Goal: Information Seeking & Learning: Learn about a topic

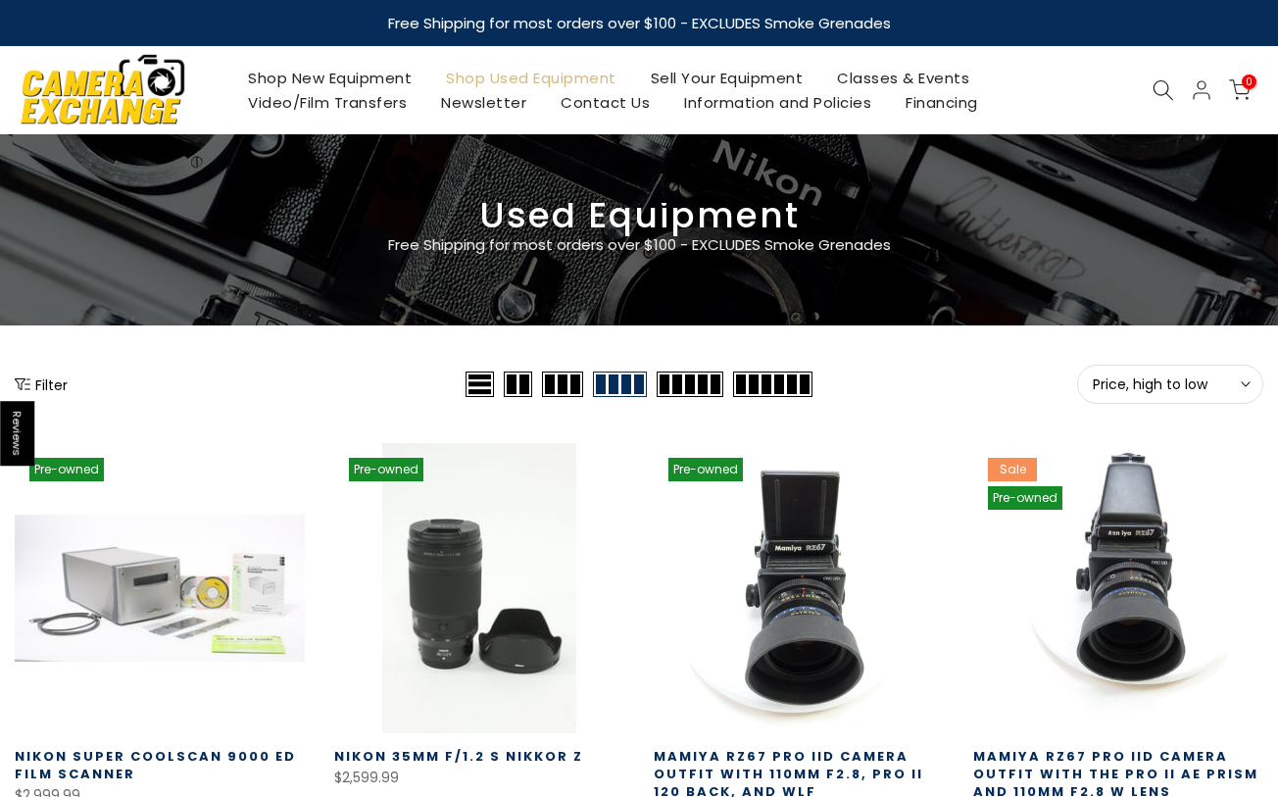
type input "**********"
click at [1218, 366] on button "Price, high to low Sort" at bounding box center [1170, 384] width 186 height 39
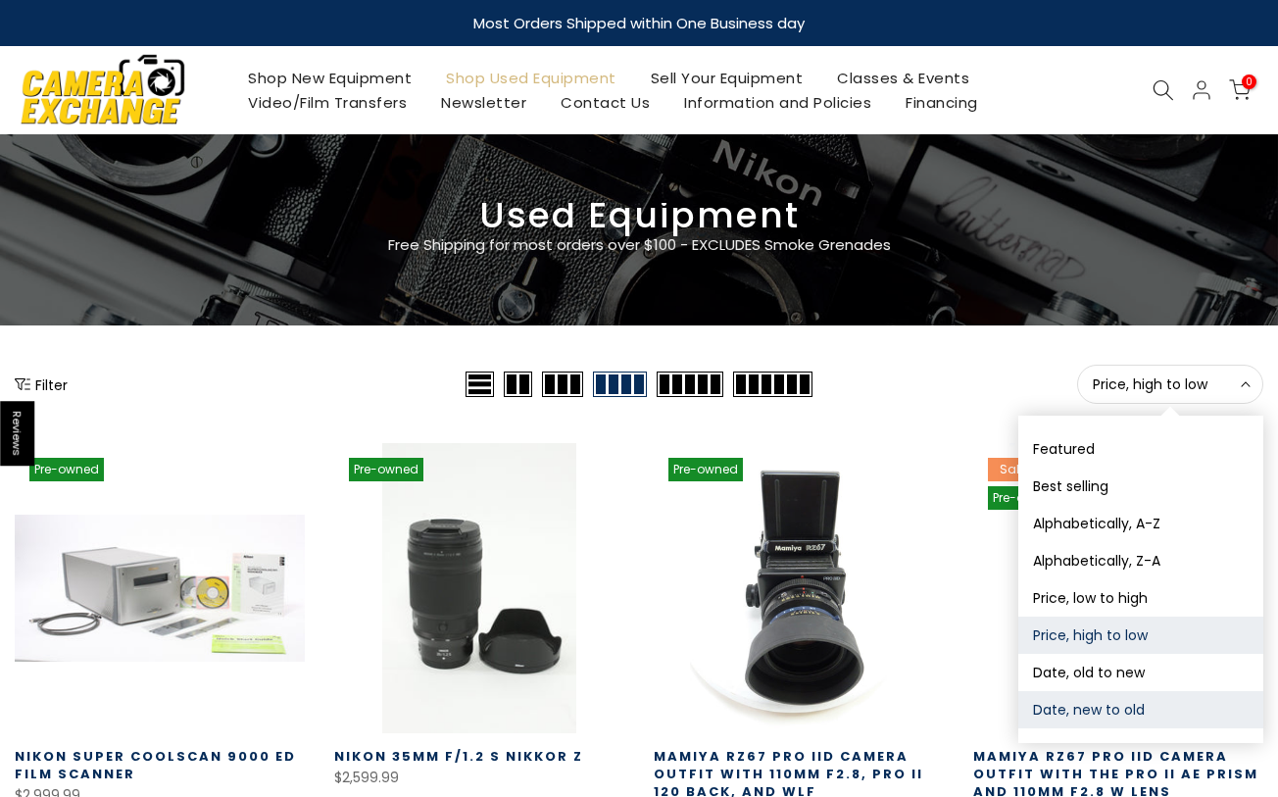
click at [1108, 703] on button "Date, new to old" at bounding box center [1140, 709] width 245 height 37
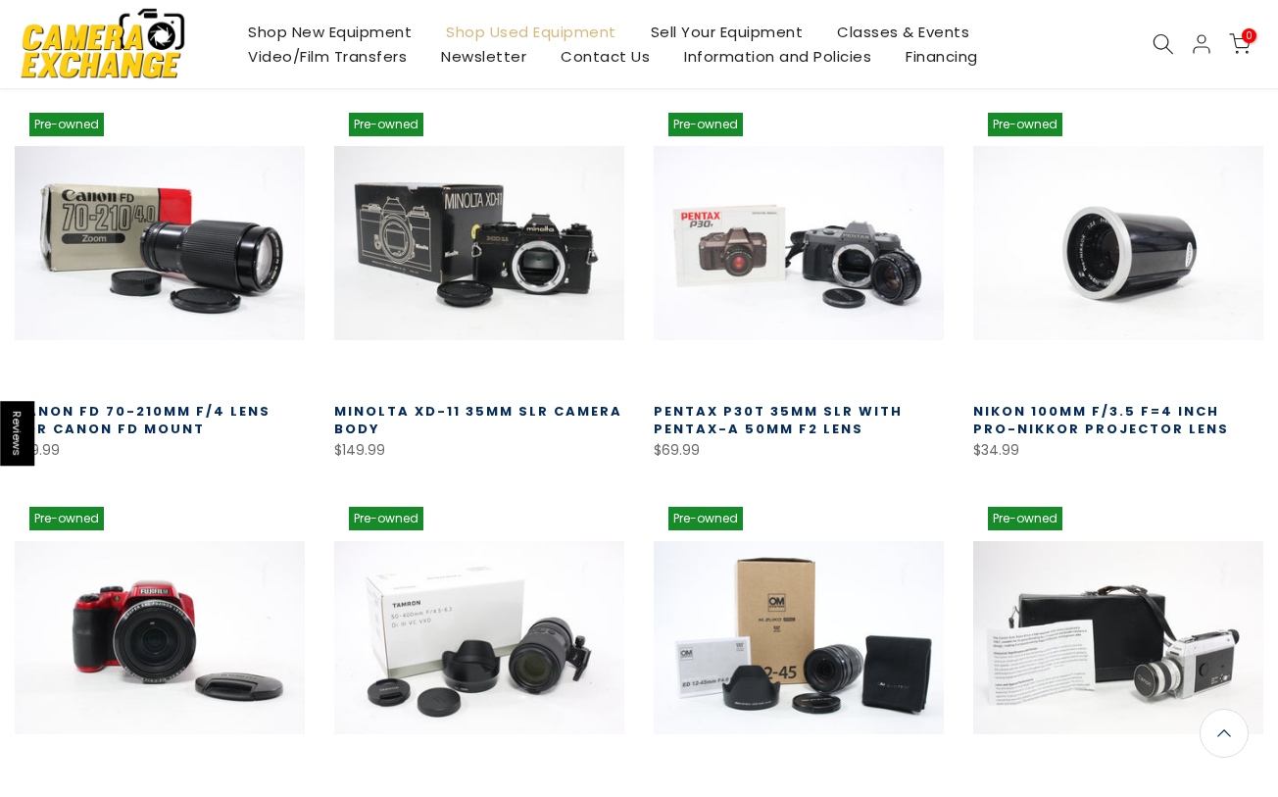
scroll to position [343, 0]
click at [636, 242] on div "Pre-owned Quick view Compare * Add to cart Minolta XD-11 35mm SLR Camera Body $…" at bounding box center [480, 280] width 320 height 365
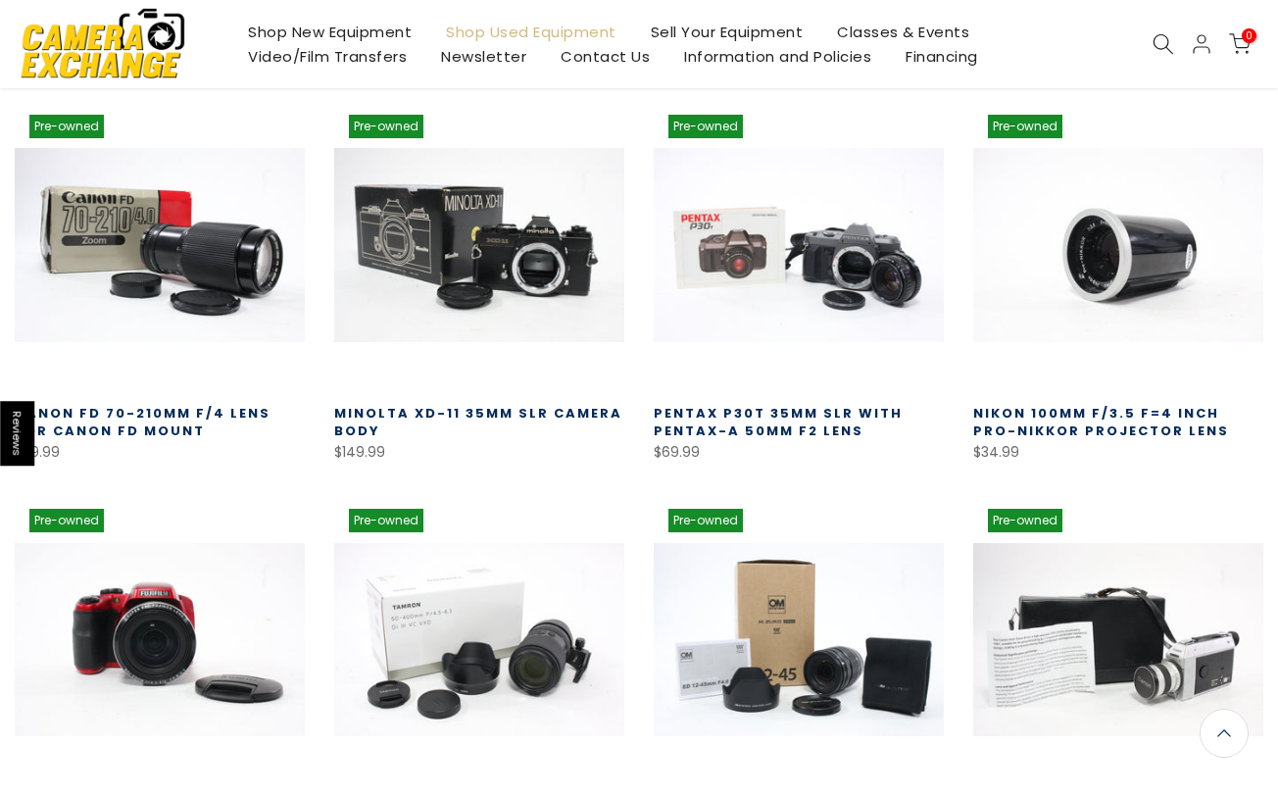
scroll to position [345, 0]
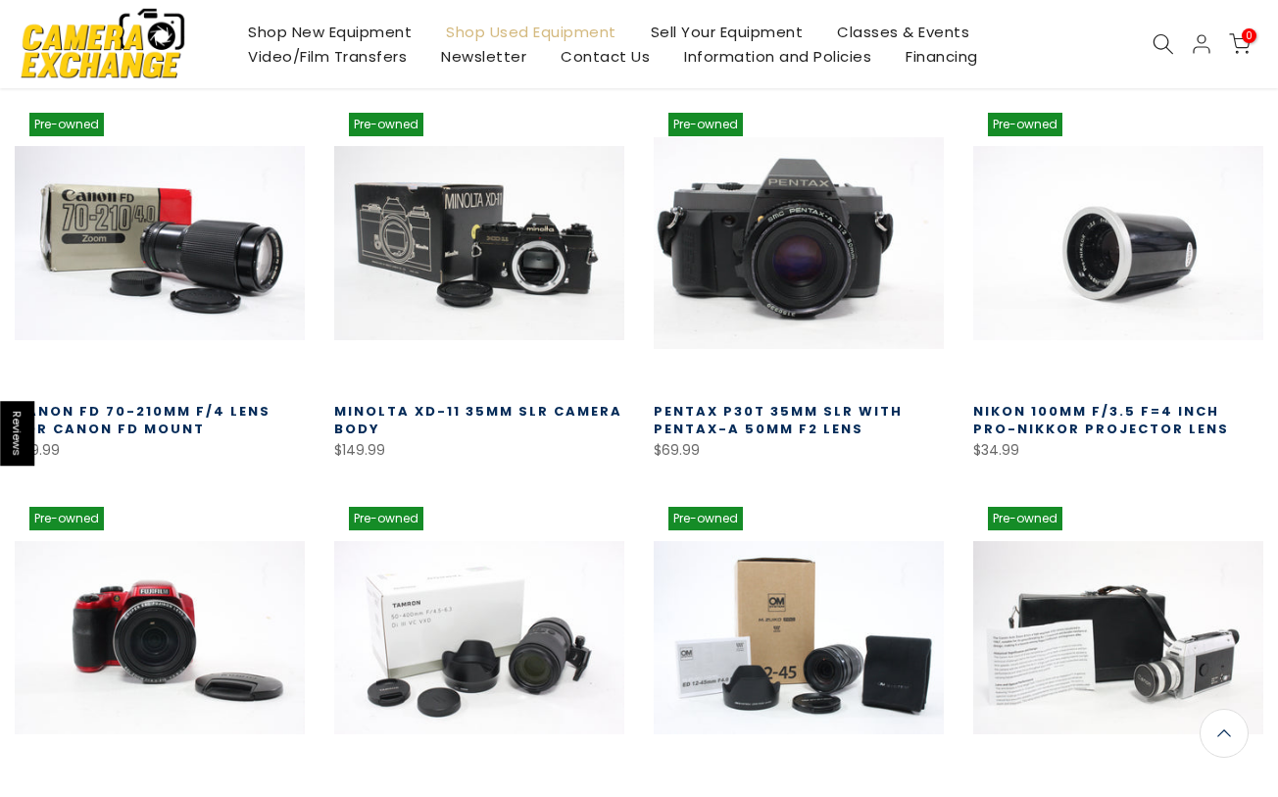
click at [793, 273] on link at bounding box center [799, 243] width 290 height 290
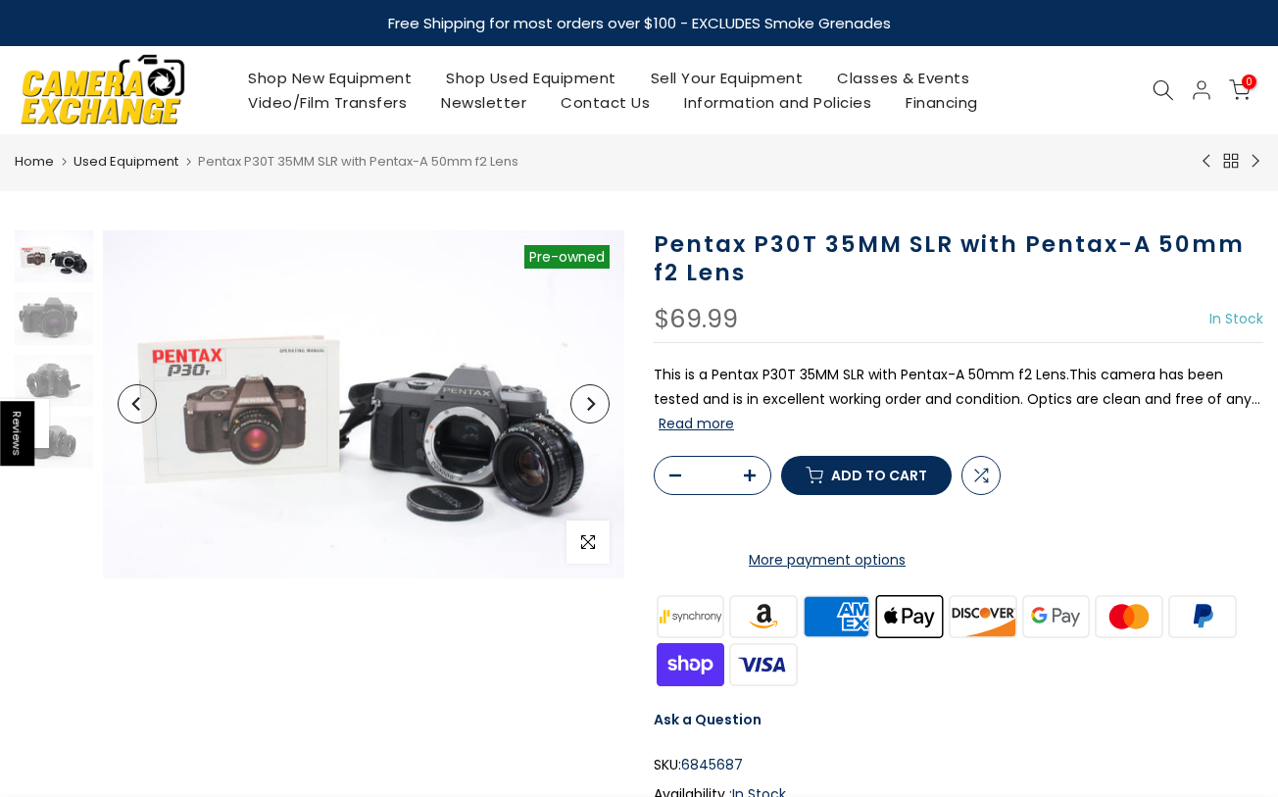
type input "**********"
click at [598, 412] on button "Next" at bounding box center [589, 403] width 39 height 39
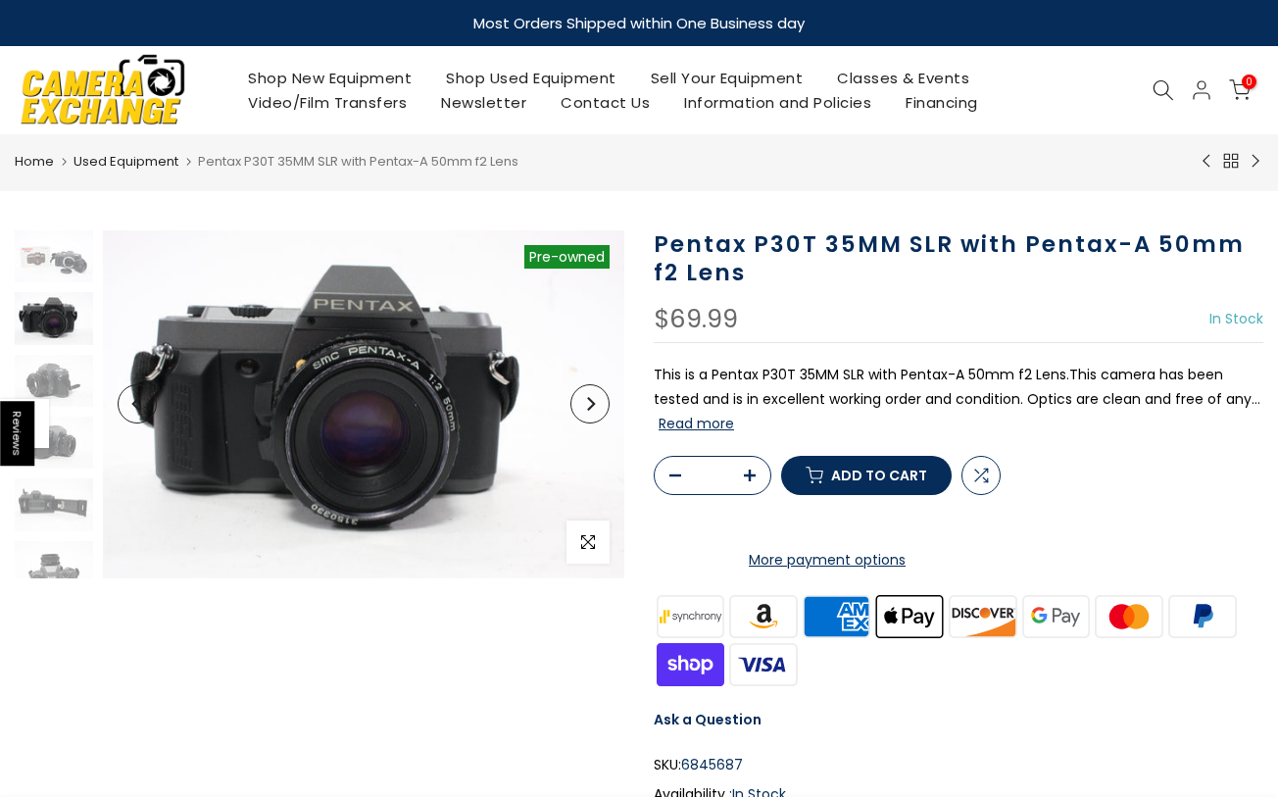
click at [598, 412] on button "Next" at bounding box center [589, 403] width 39 height 39
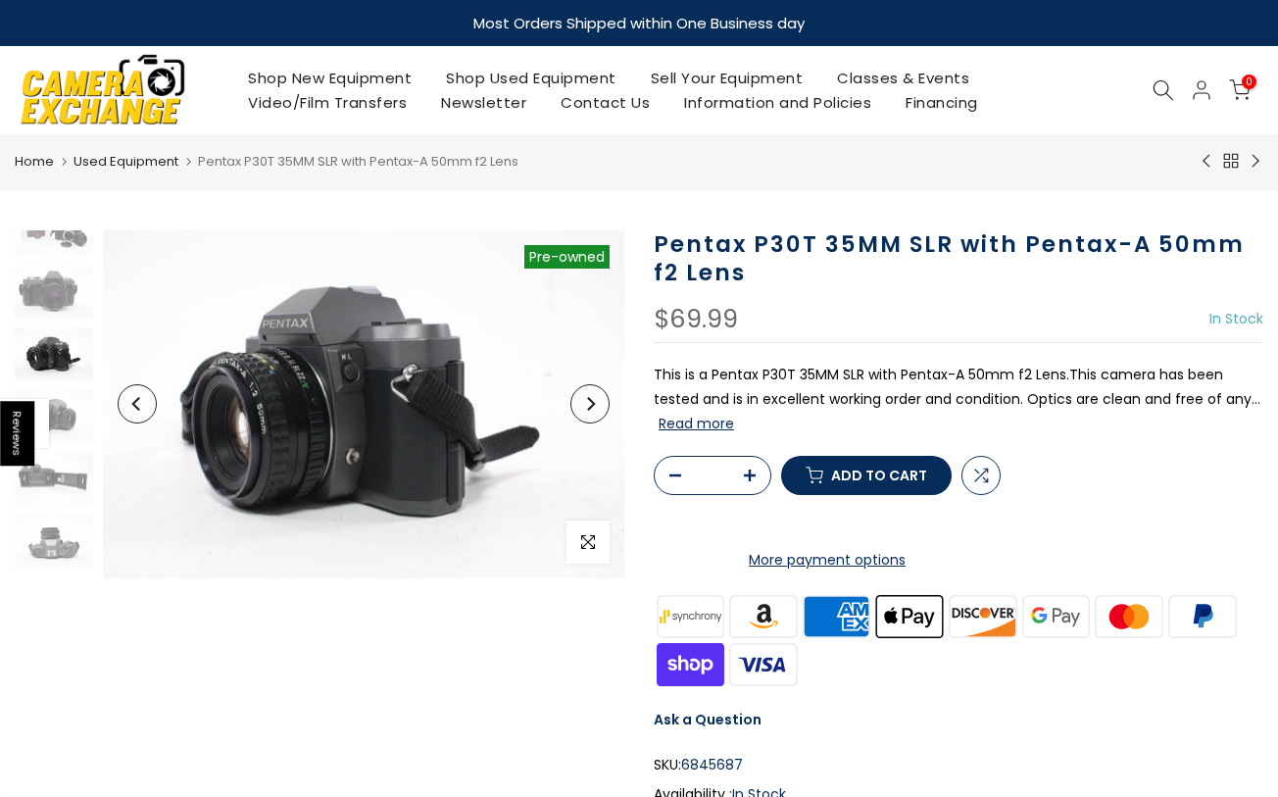
click at [598, 412] on button "Next" at bounding box center [589, 403] width 39 height 39
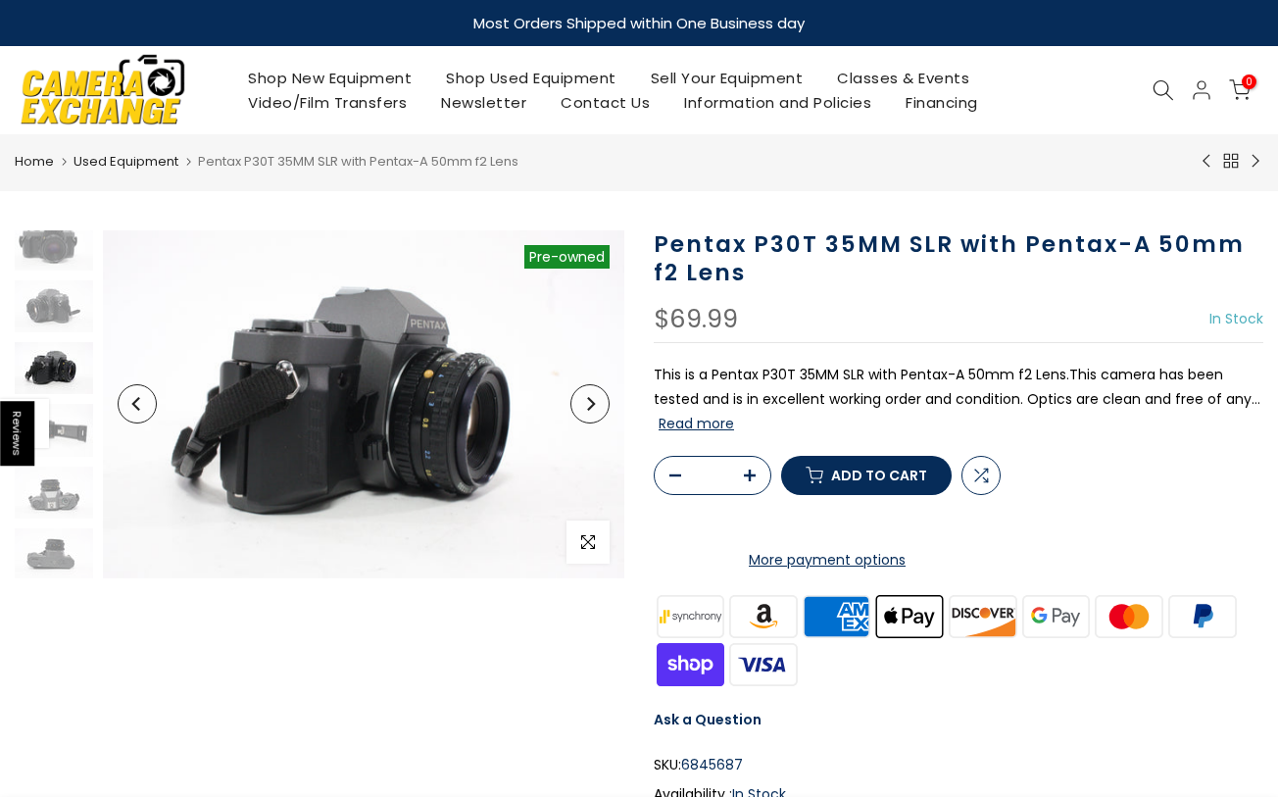
scroll to position [77, 0]
click at [598, 412] on button "Next" at bounding box center [589, 403] width 39 height 39
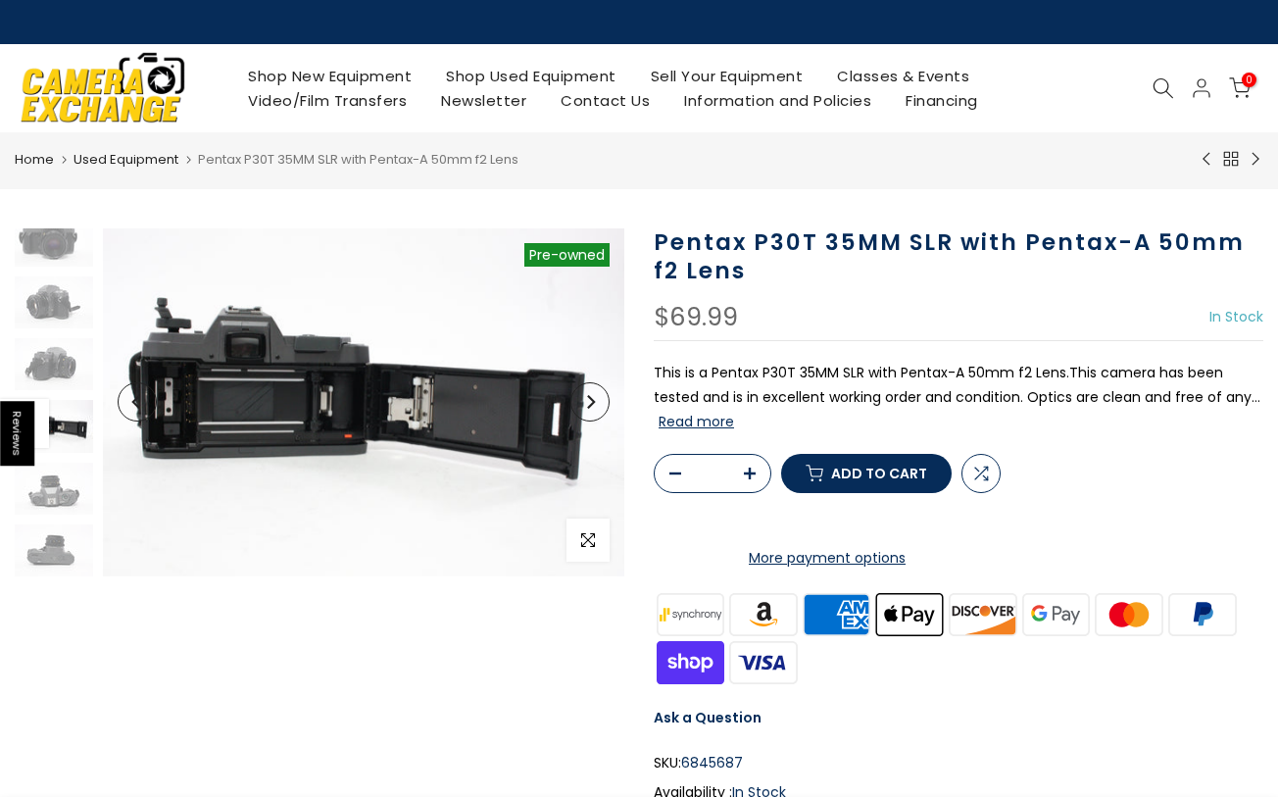
click at [598, 412] on button "Next" at bounding box center [589, 401] width 39 height 39
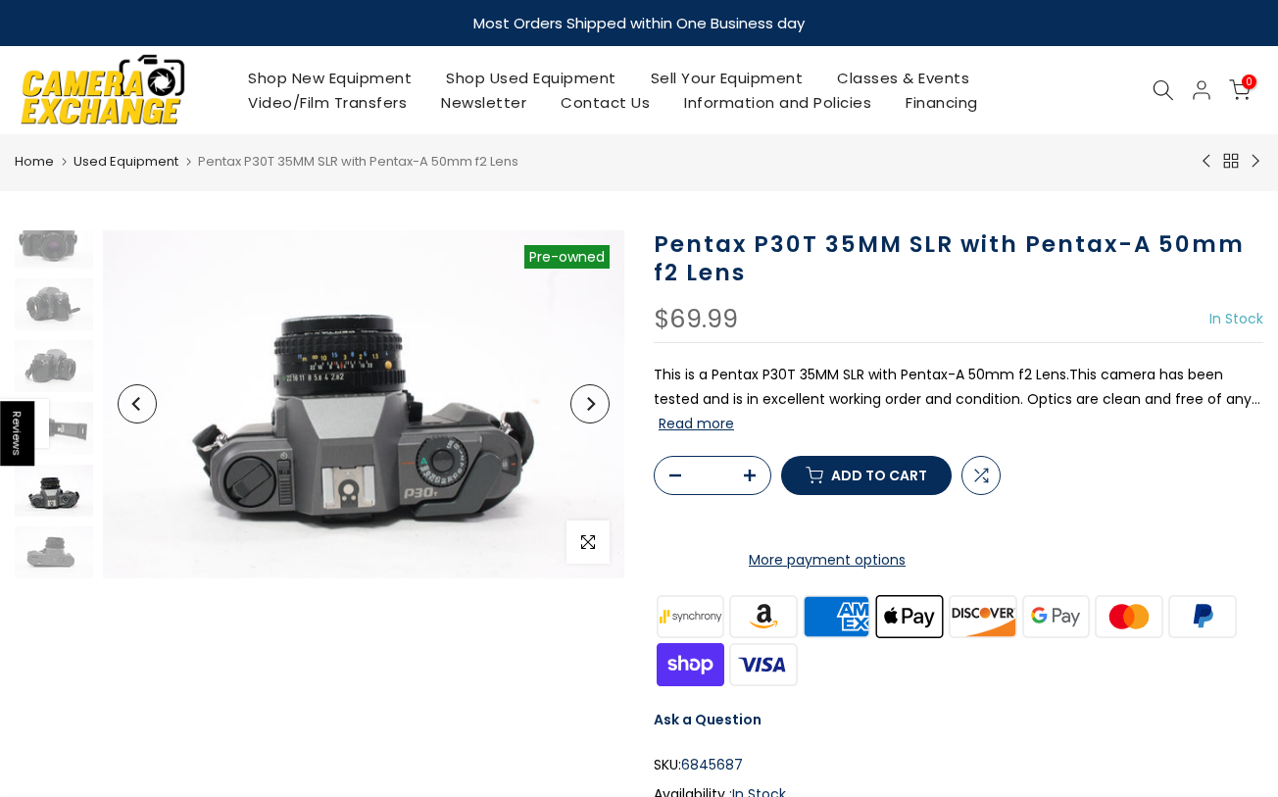
click at [598, 412] on button "Next" at bounding box center [589, 403] width 39 height 39
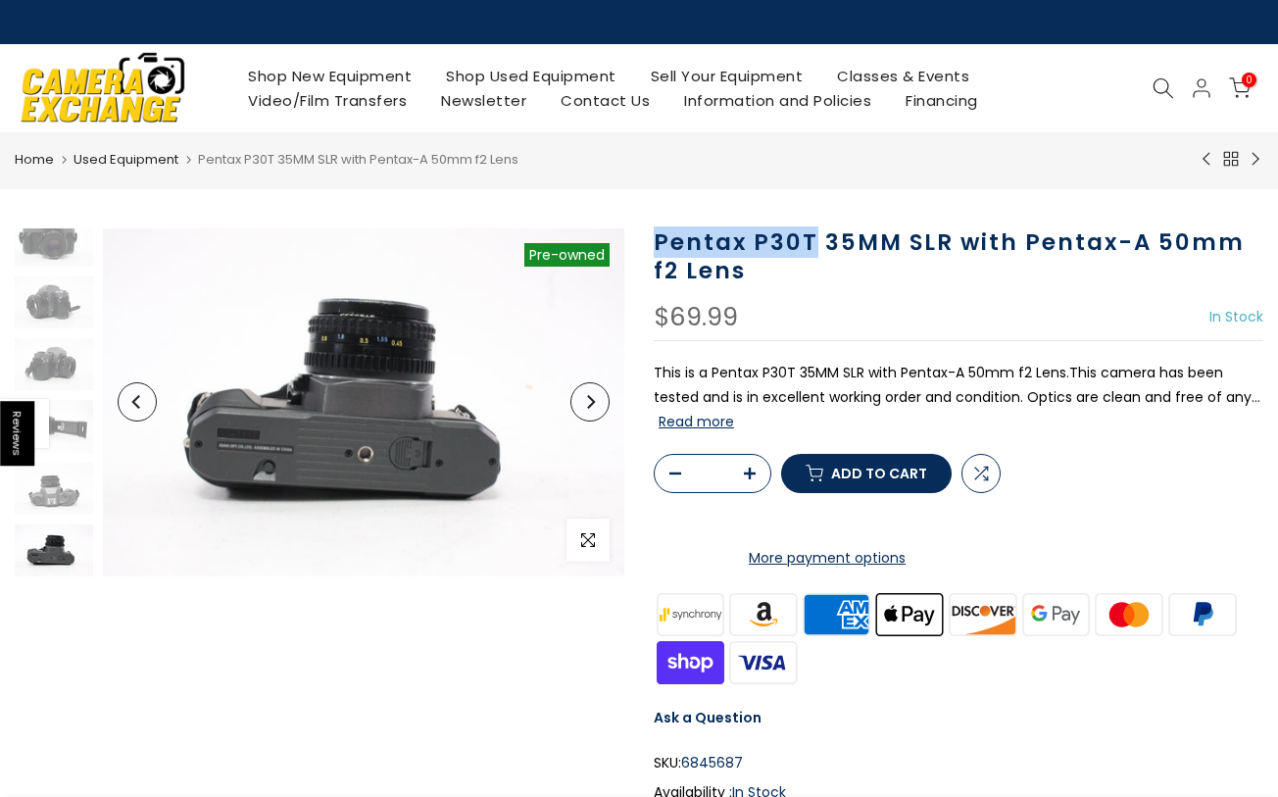
drag, startPoint x: 658, startPoint y: 245, endPoint x: 816, endPoint y: 244, distance: 157.8
click at [816, 245] on h1 "Pentax P30T 35MM SLR with Pentax-A 50mm f2 Lens" at bounding box center [959, 256] width 610 height 57
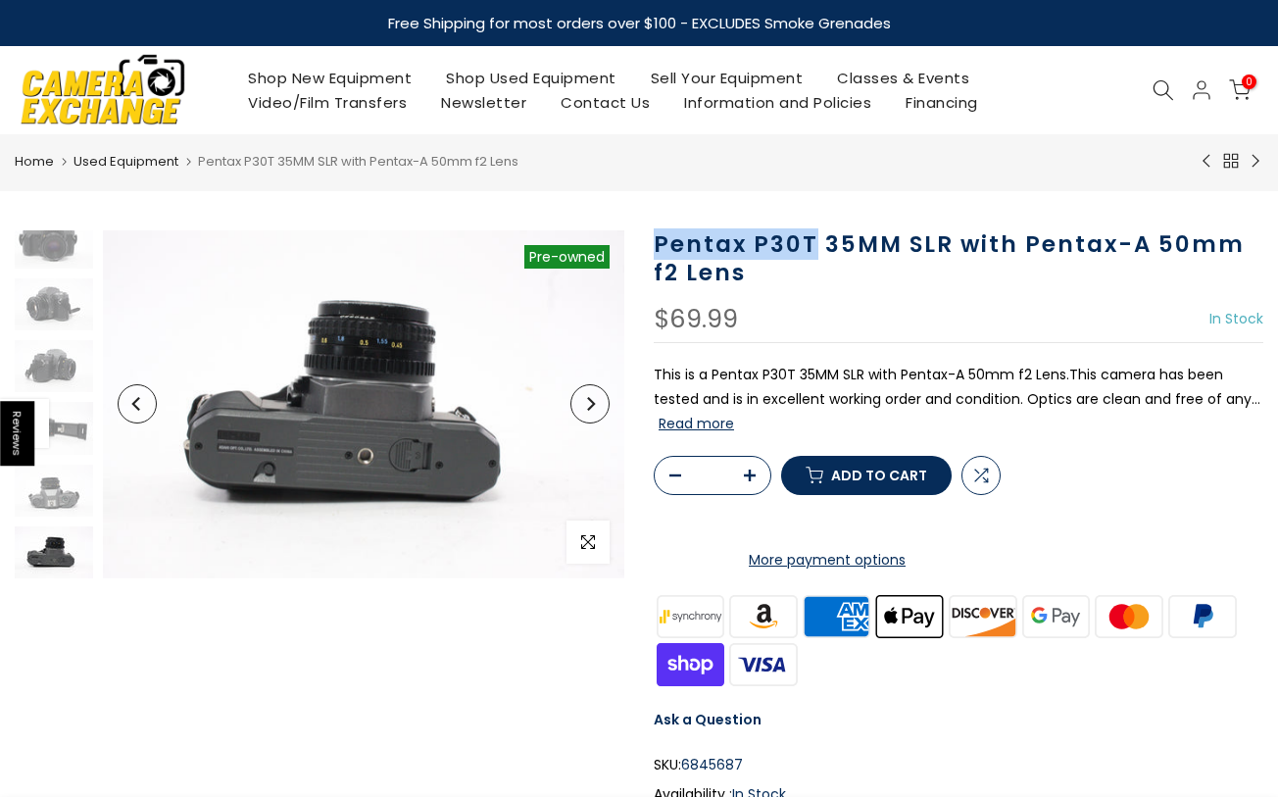
copy h1 "Pentax P30T"
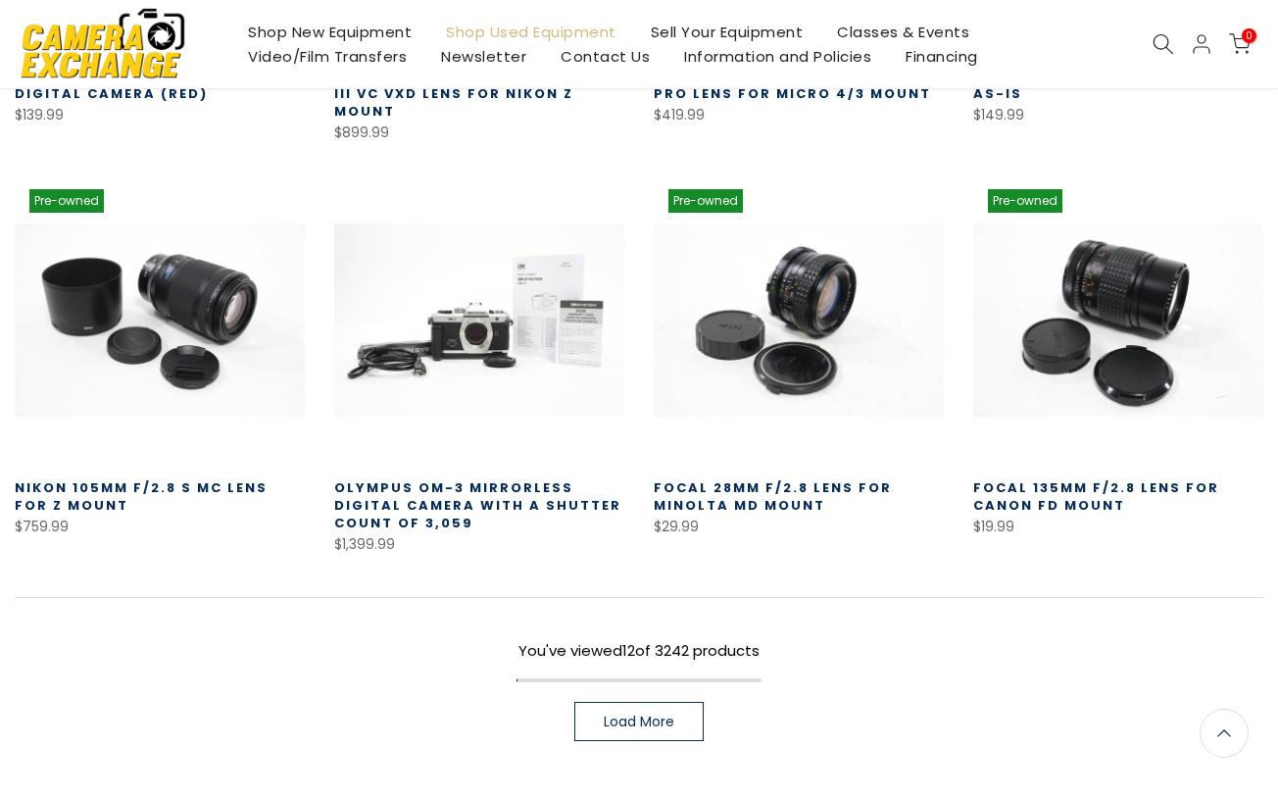
scroll to position [1070, 0]
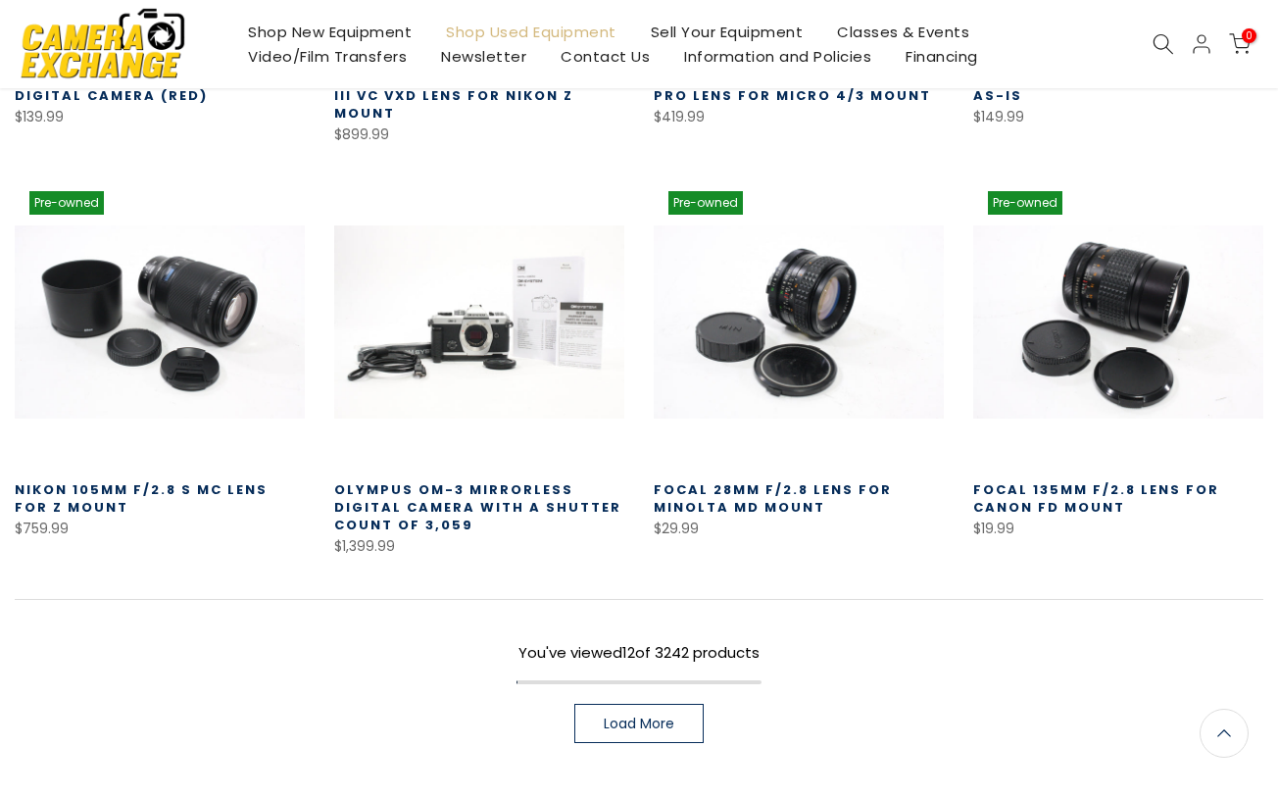
type input "**********"
click at [663, 715] on link "Load More" at bounding box center [638, 723] width 129 height 39
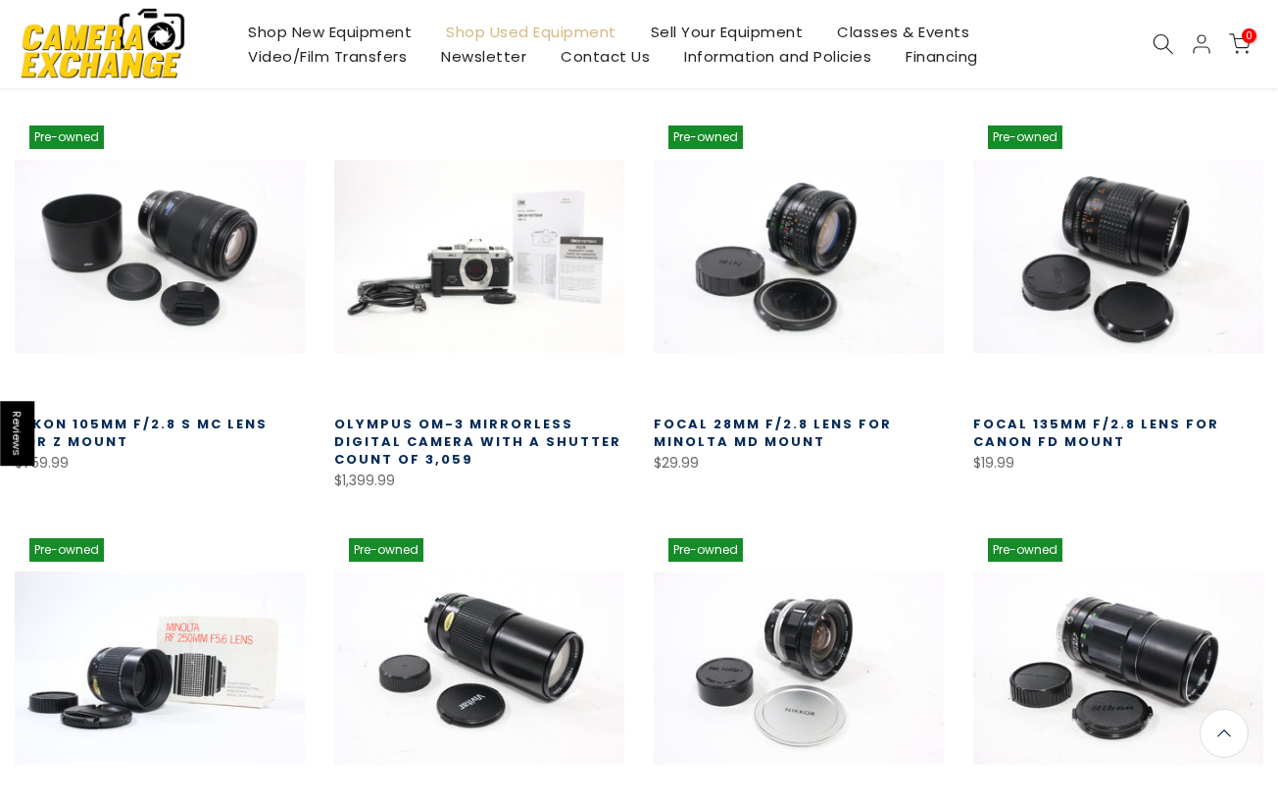
scroll to position [1451, 0]
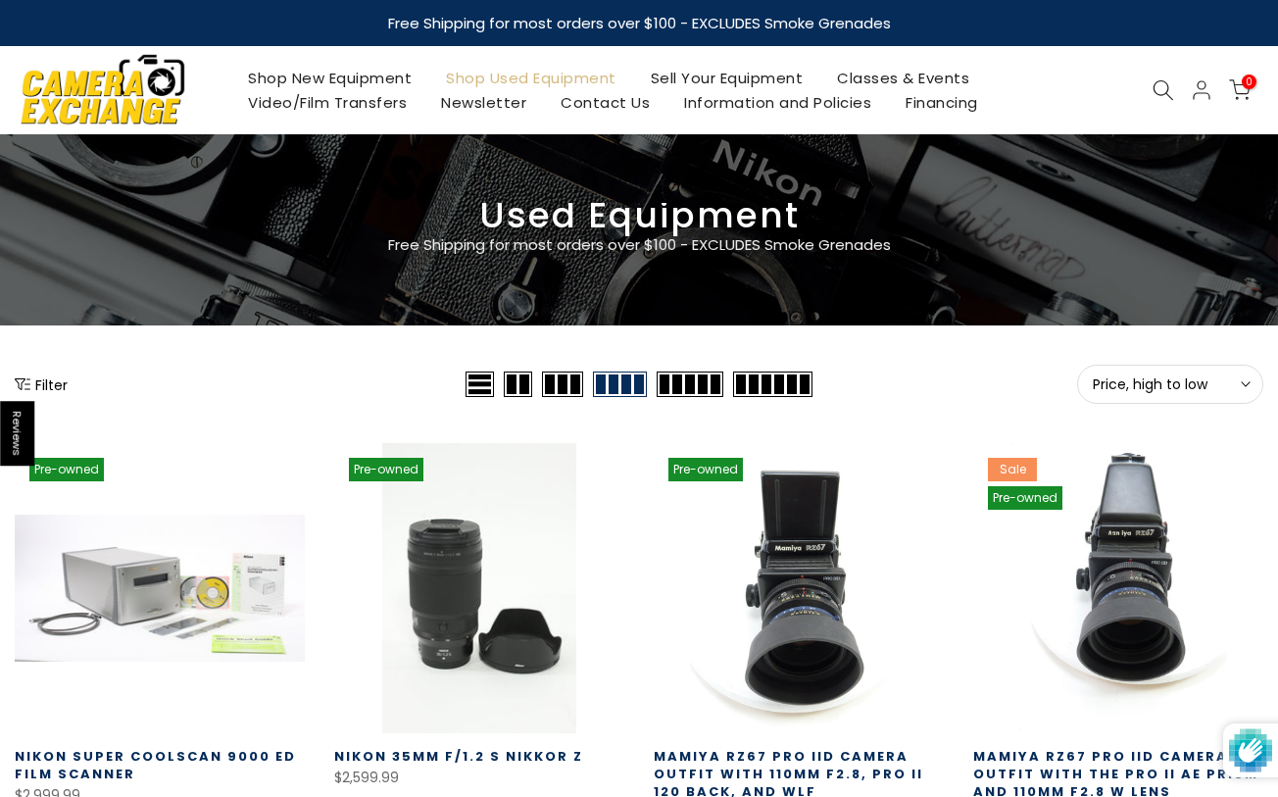
click at [1223, 370] on button "Price, high to low Sort" at bounding box center [1170, 384] width 186 height 39
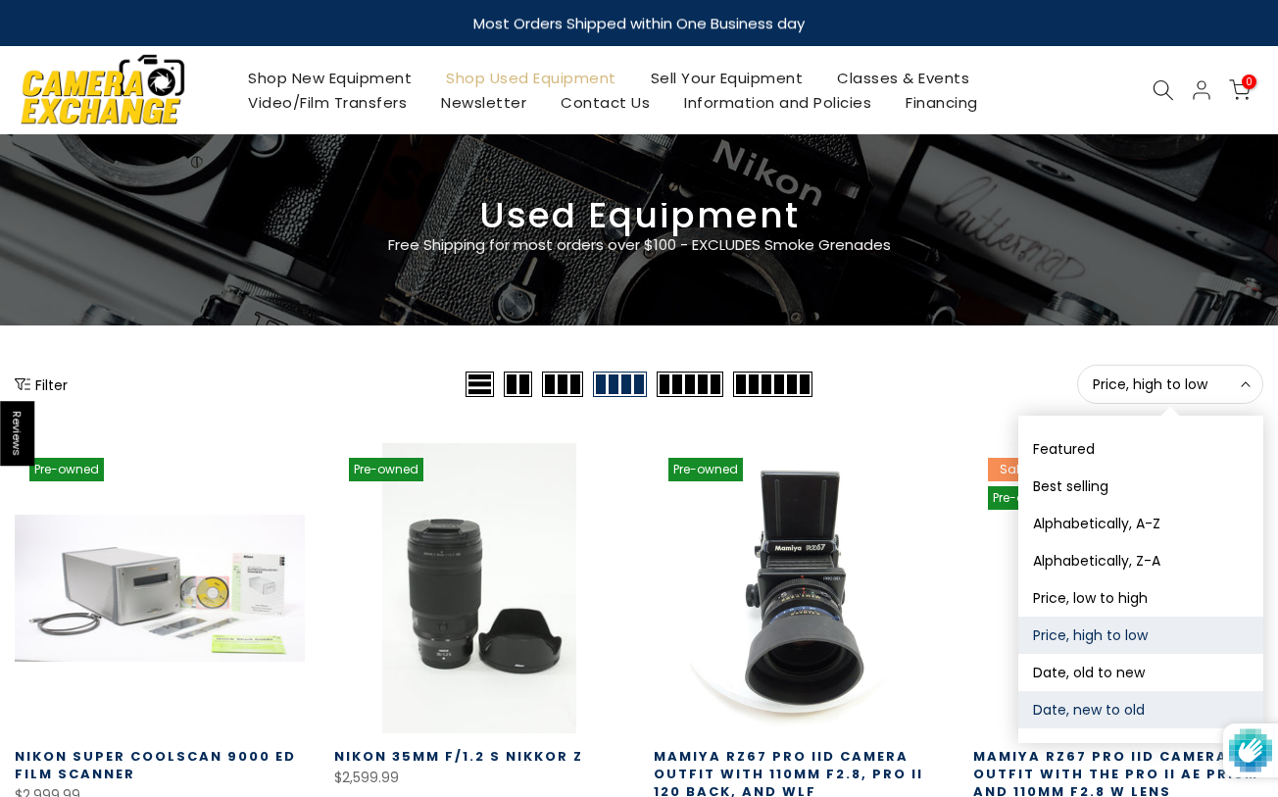
click at [1069, 698] on button "Date, new to old" at bounding box center [1140, 709] width 245 height 37
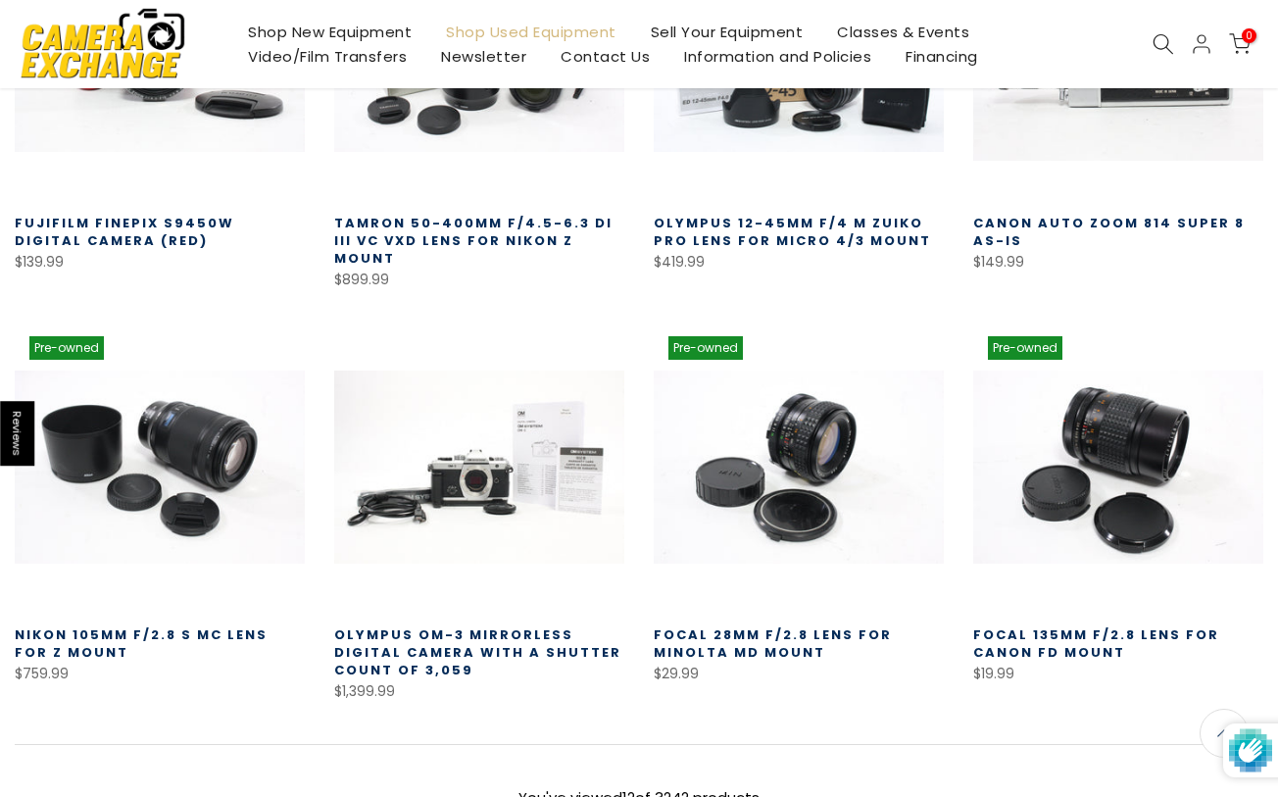
scroll to position [929, 0]
